Goal: Information Seeking & Learning: Learn about a topic

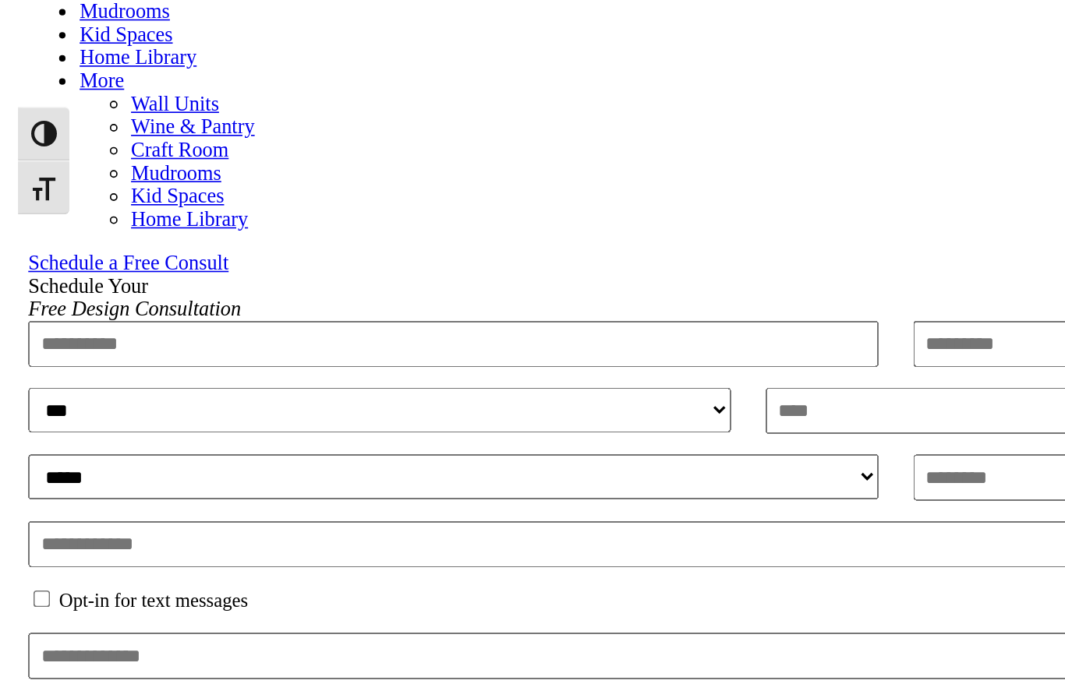
scroll to position [608, 0]
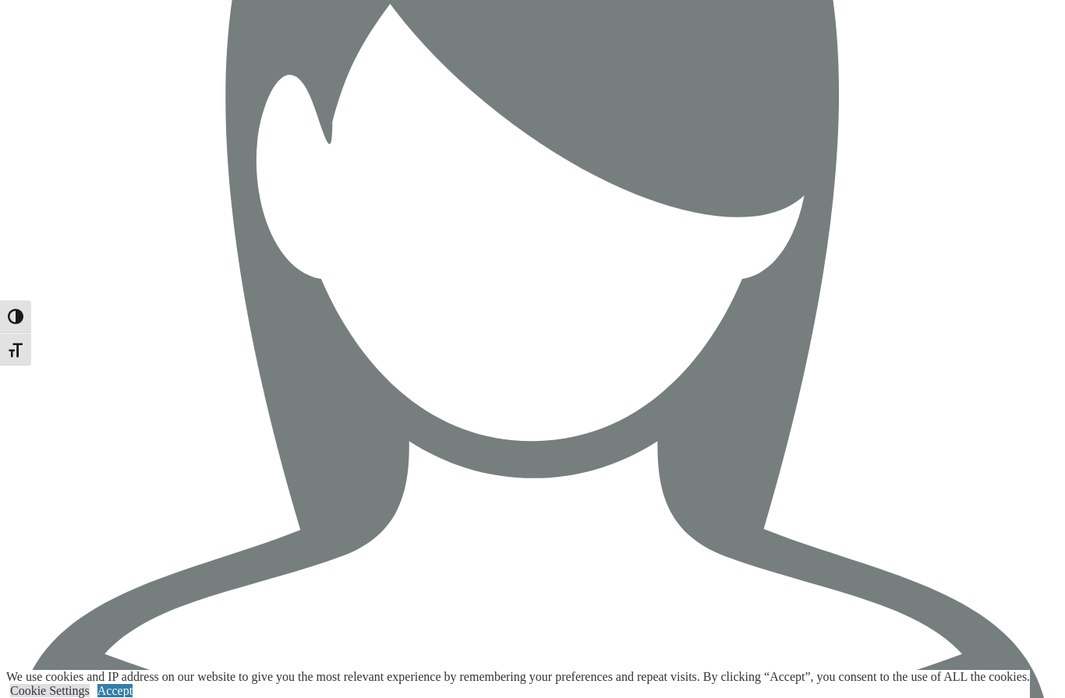
scroll to position [4322, 0]
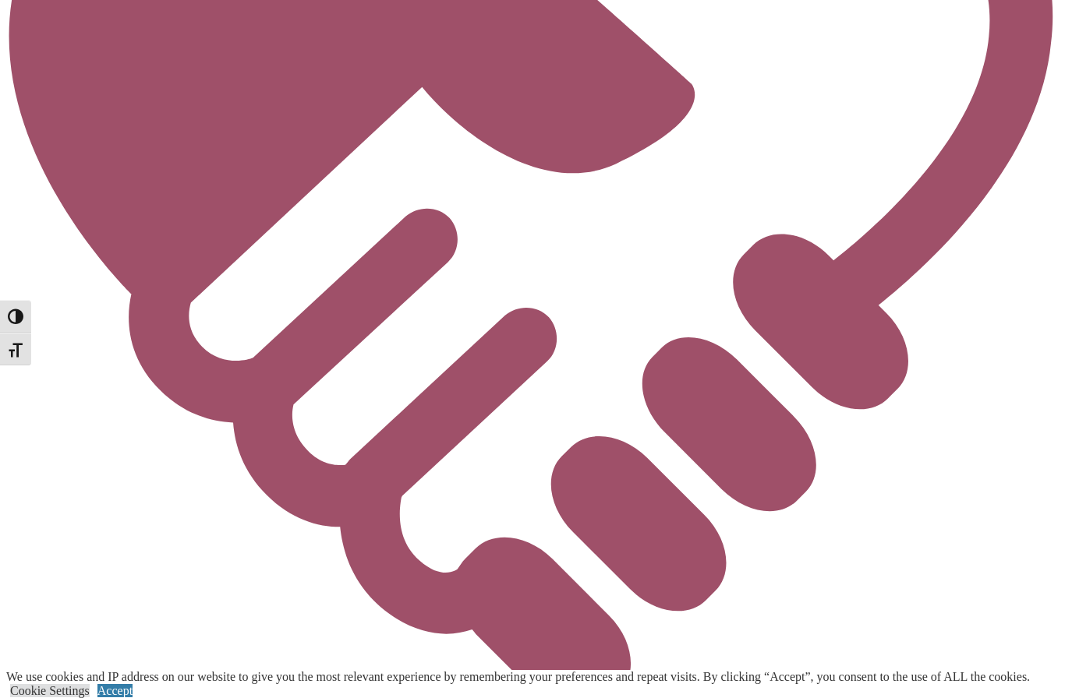
scroll to position [5550, 0]
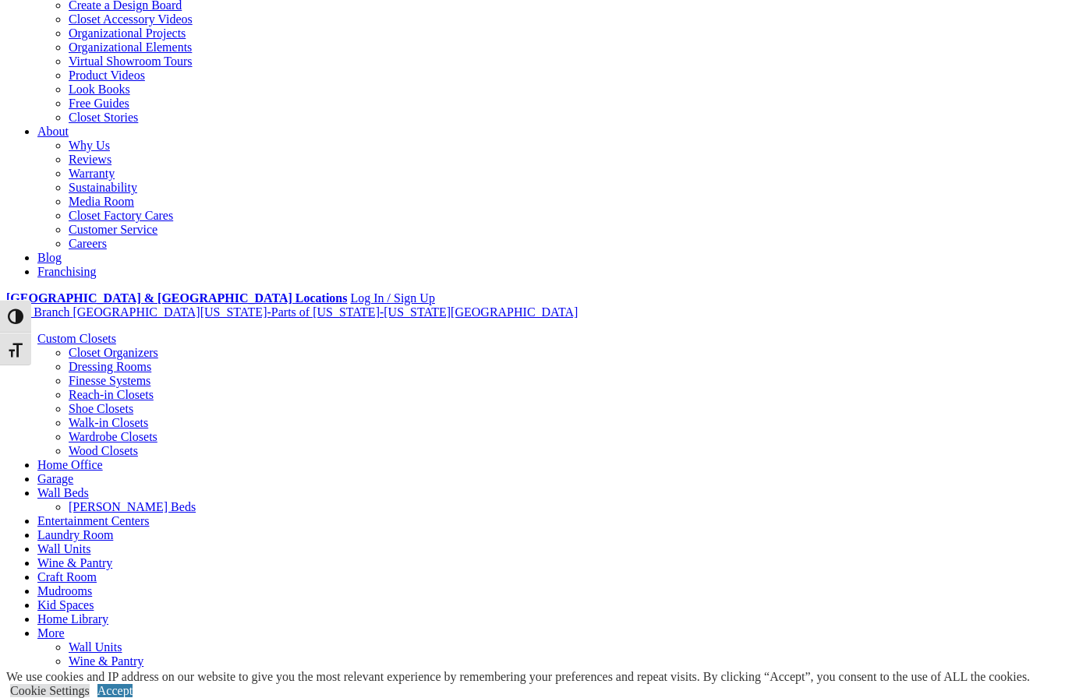
scroll to position [260, 0]
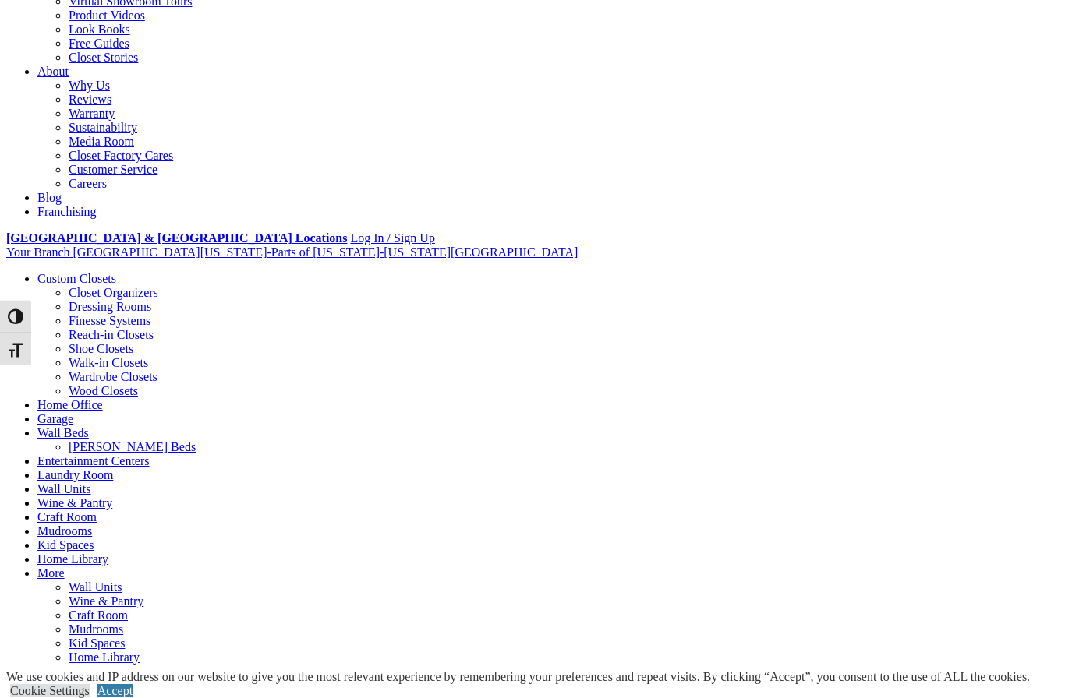
scroll to position [974, 0]
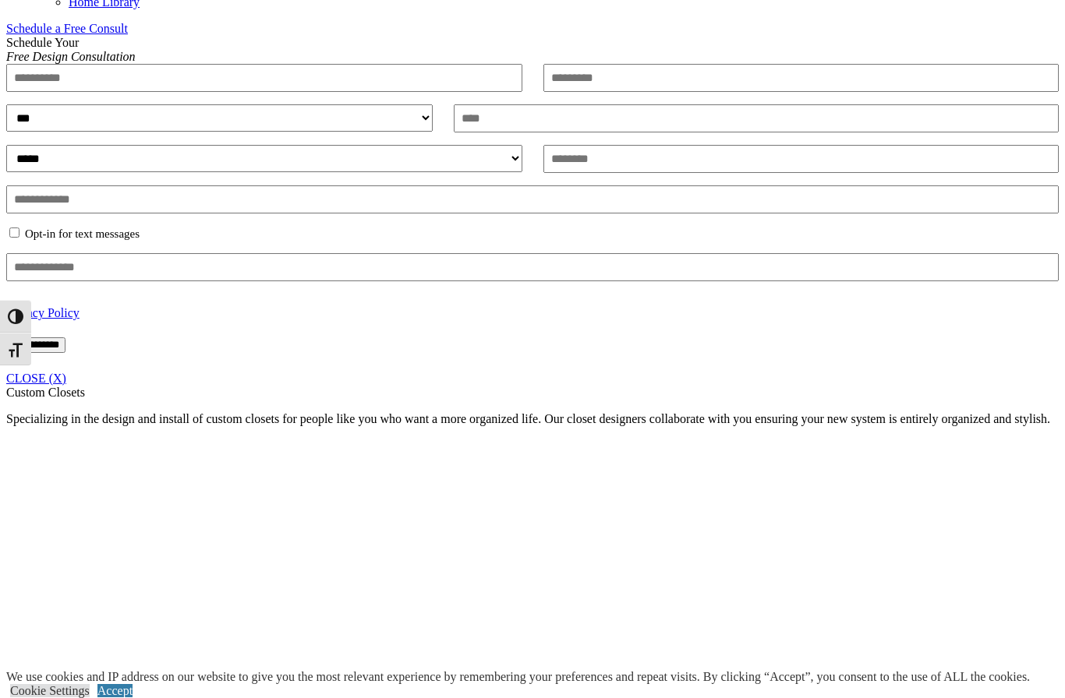
click at [1033, 339] on div "**********" at bounding box center [532, 211] width 1052 height 350
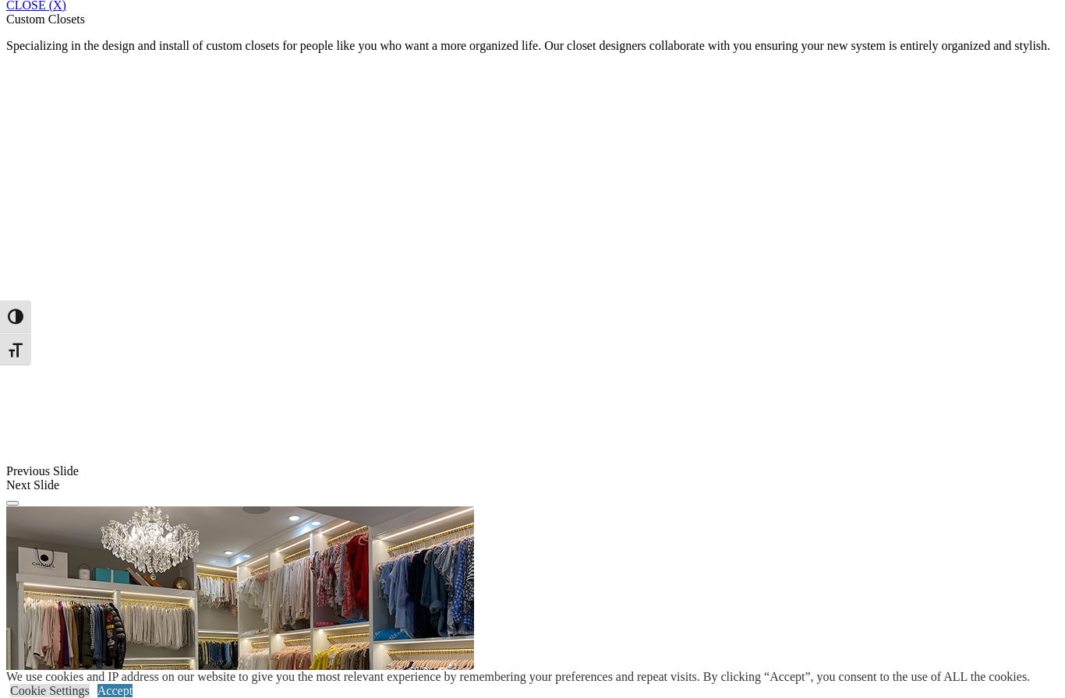
scroll to position [1344, 0]
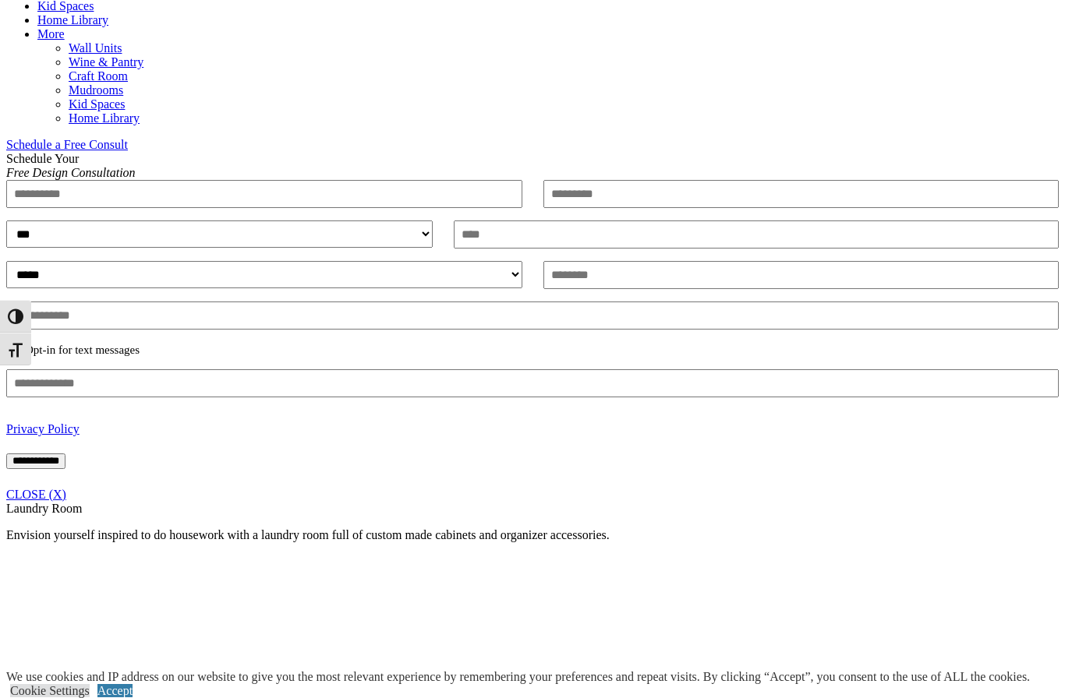
scroll to position [915, 0]
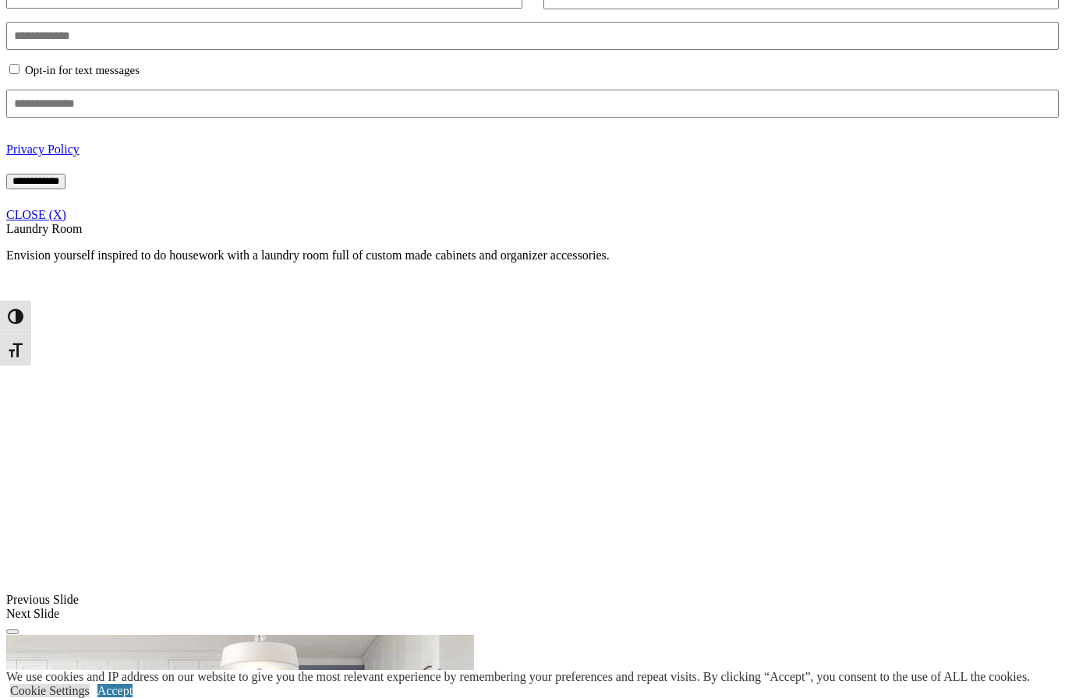
scroll to position [1136, 0]
